Goal: Information Seeking & Learning: Stay updated

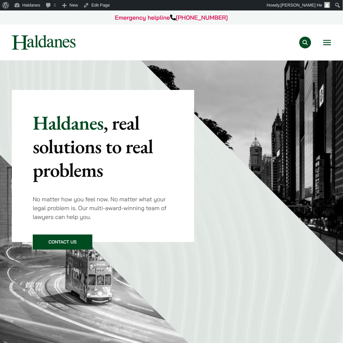
click at [325, 42] on button "Open menu" at bounding box center [327, 42] width 8 height 5
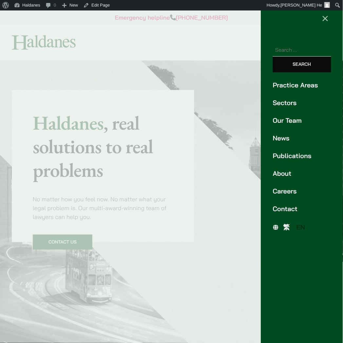
click at [284, 137] on link "News" at bounding box center [302, 138] width 58 height 10
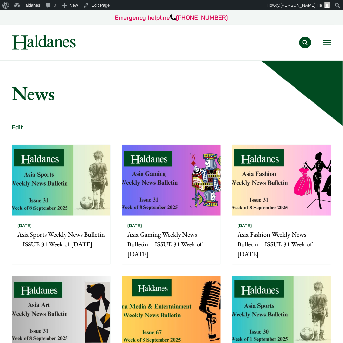
click at [185, 300] on img at bounding box center [171, 311] width 98 height 71
click at [193, 298] on img at bounding box center [171, 311] width 98 height 71
click at [109, 295] on img at bounding box center [61, 311] width 98 height 71
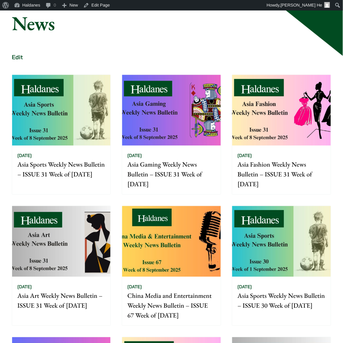
scroll to position [73, 0]
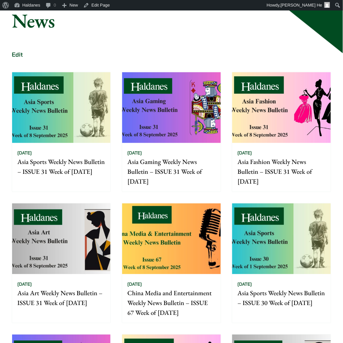
click at [323, 101] on img at bounding box center [281, 107] width 98 height 71
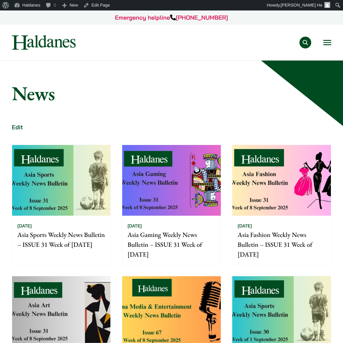
scroll to position [73, 0]
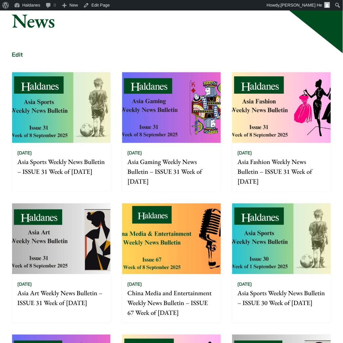
click at [186, 132] on img at bounding box center [171, 107] width 98 height 71
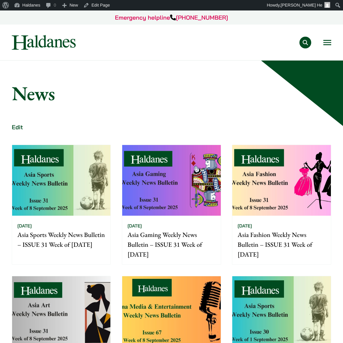
scroll to position [73, 0]
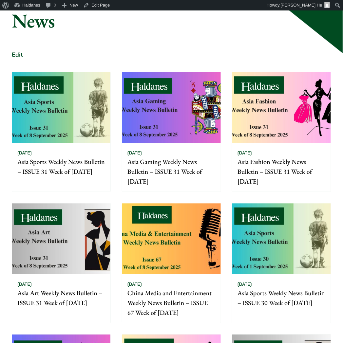
click at [60, 138] on img at bounding box center [61, 107] width 98 height 71
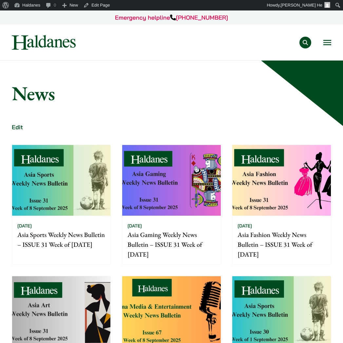
scroll to position [73, 0]
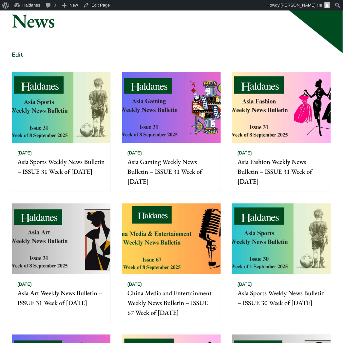
click at [165, 226] on img at bounding box center [171, 239] width 98 height 71
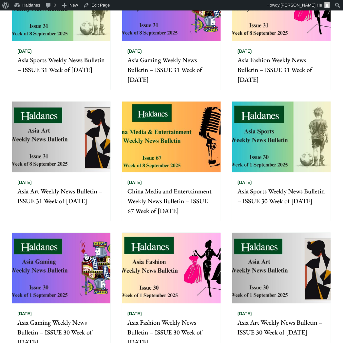
scroll to position [182, 0]
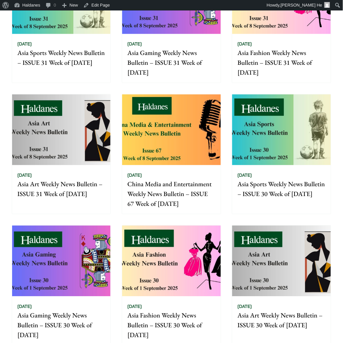
click at [88, 130] on img at bounding box center [61, 130] width 98 height 71
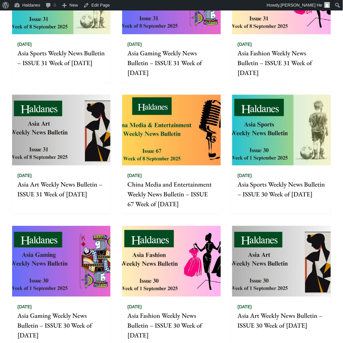
scroll to position [182, 0]
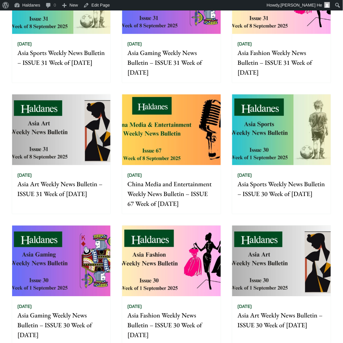
click at [279, 46] on div "12/09/2025 Asia Fashion Weekly News Bulletin – ISSUE 31 Week of 8 September 2025" at bounding box center [281, 58] width 98 height 49
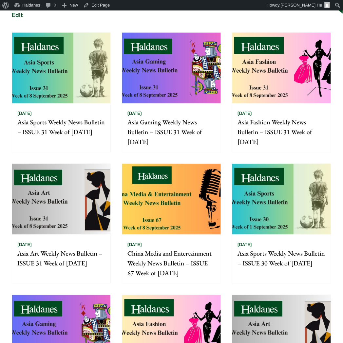
scroll to position [109, 0]
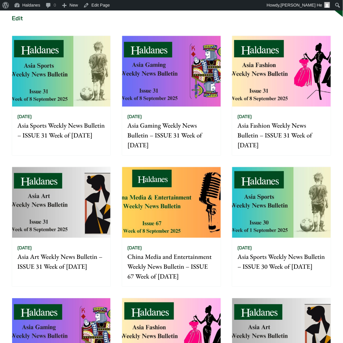
click at [179, 84] on img at bounding box center [171, 71] width 98 height 71
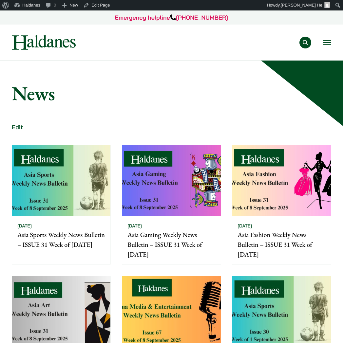
scroll to position [109, 0]
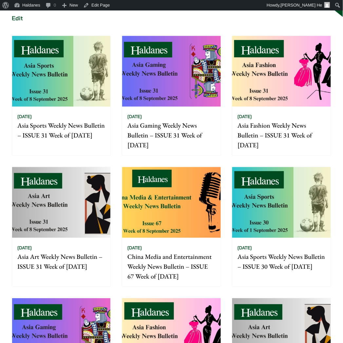
drag, startPoint x: 175, startPoint y: 89, endPoint x: 177, endPoint y: 84, distance: 5.3
click at [175, 89] on img at bounding box center [171, 71] width 98 height 71
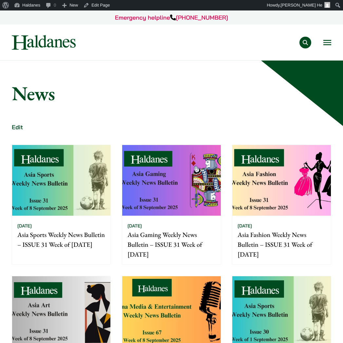
scroll to position [109, 0]
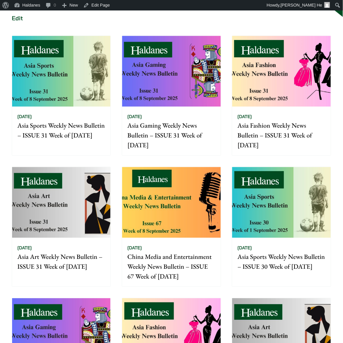
click at [72, 78] on img at bounding box center [61, 71] width 98 height 71
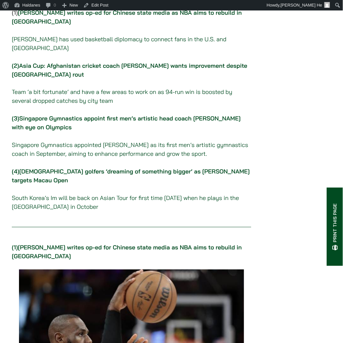
scroll to position [145, 0]
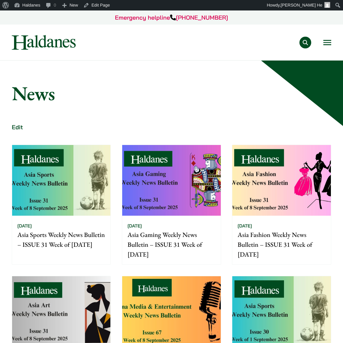
scroll to position [109, 0]
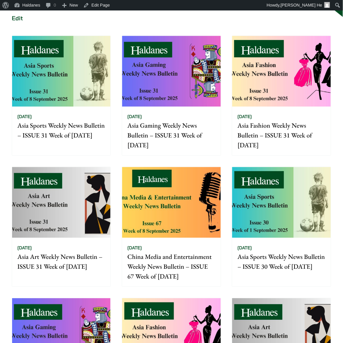
click at [159, 185] on img at bounding box center [171, 202] width 98 height 71
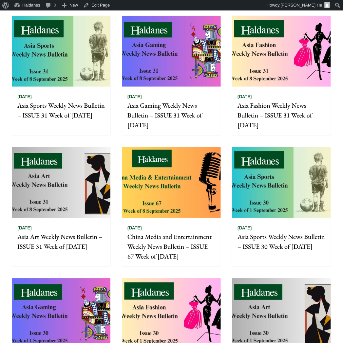
scroll to position [145, 0]
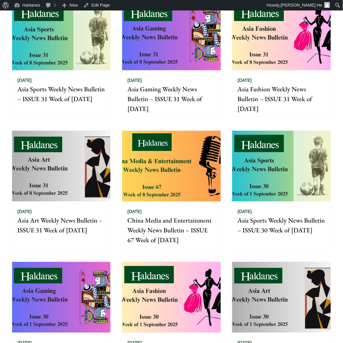
click at [91, 171] on img at bounding box center [61, 166] width 98 height 71
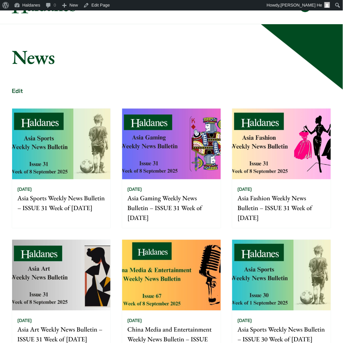
click at [242, 174] on img at bounding box center [281, 144] width 98 height 71
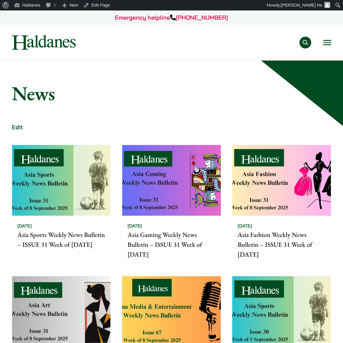
scroll to position [36, 0]
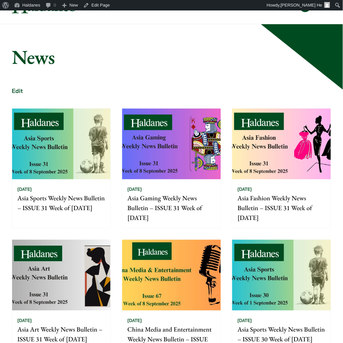
drag, startPoint x: 169, startPoint y: 159, endPoint x: 131, endPoint y: 161, distance: 38.4
click at [169, 159] on img at bounding box center [171, 144] width 98 height 71
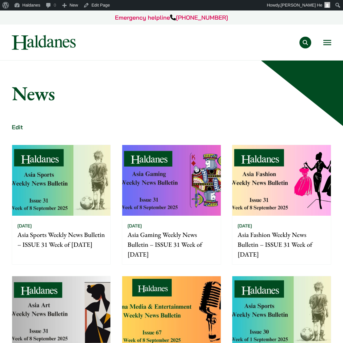
scroll to position [36, 0]
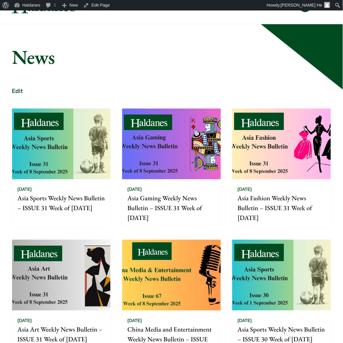
click at [39, 149] on img at bounding box center [61, 144] width 98 height 71
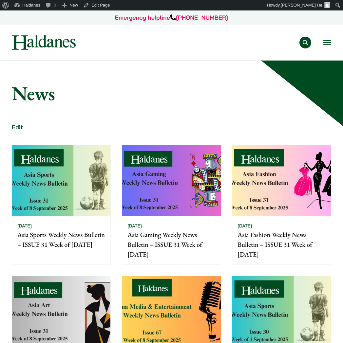
scroll to position [109, 0]
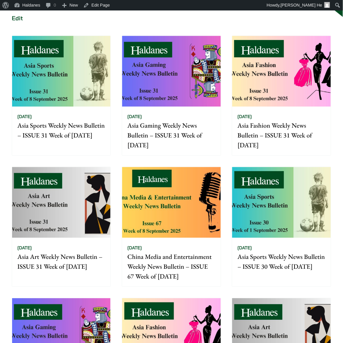
click at [79, 197] on img at bounding box center [61, 202] width 98 height 71
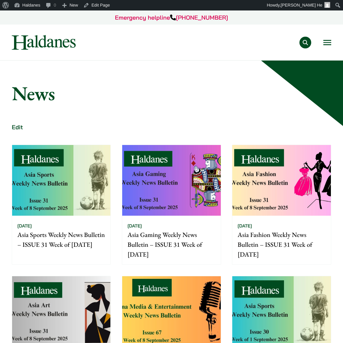
scroll to position [109, 0]
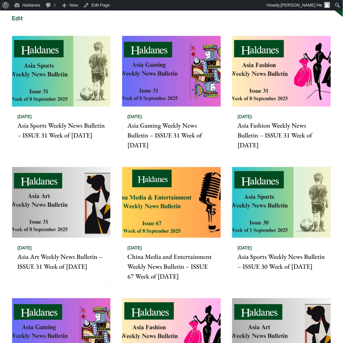
click at [72, 201] on img at bounding box center [61, 202] width 98 height 71
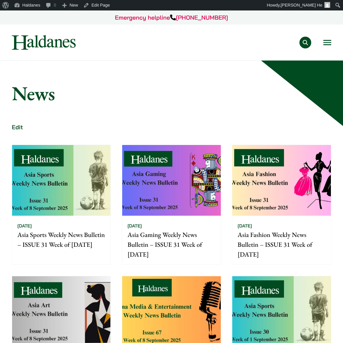
scroll to position [109, 0]
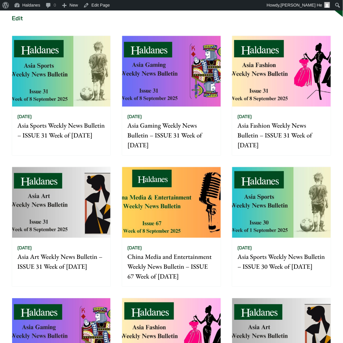
click at [274, 95] on img at bounding box center [281, 71] width 98 height 71
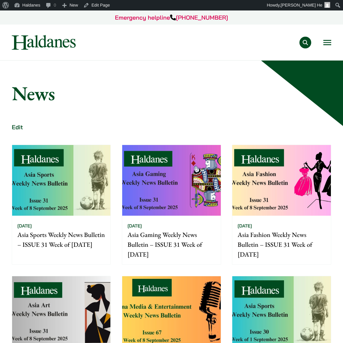
scroll to position [109, 0]
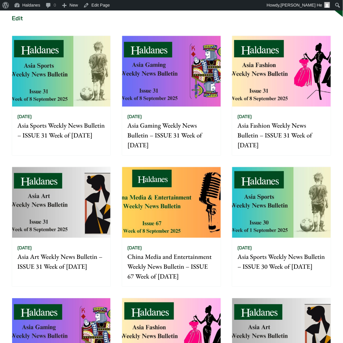
click at [161, 95] on img at bounding box center [171, 71] width 98 height 71
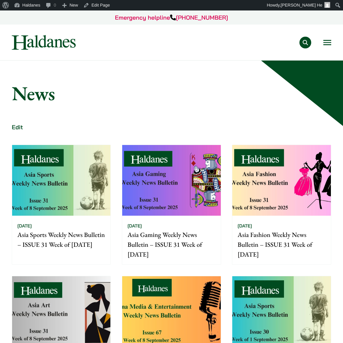
scroll to position [109, 0]
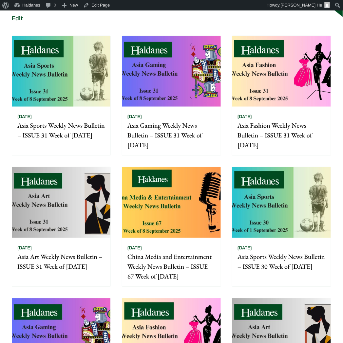
click at [75, 89] on img at bounding box center [61, 71] width 98 height 71
